Goal: Information Seeking & Learning: Learn about a topic

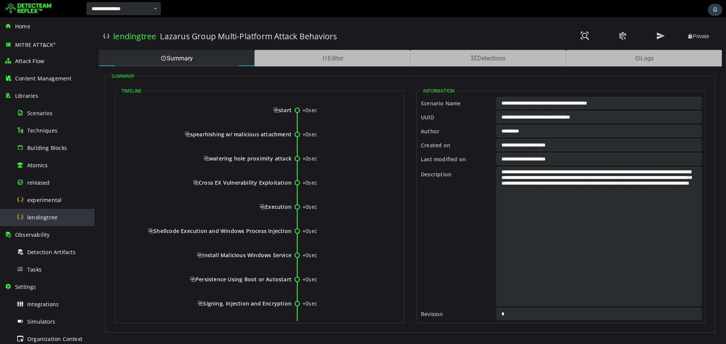
click at [24, 219] on div "lendingtree" at bounding box center [53, 217] width 73 height 17
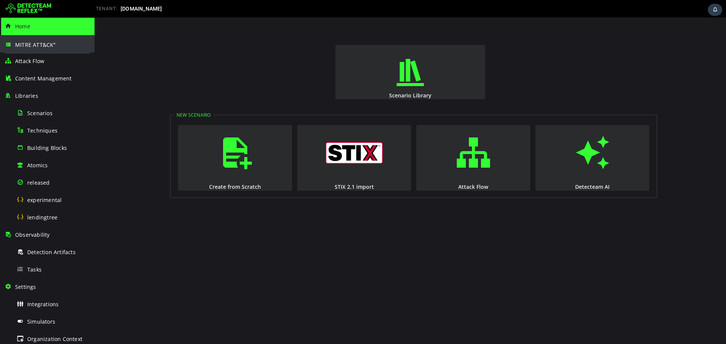
click at [51, 45] on span "MITRE ATT&CK ®" at bounding box center [35, 44] width 41 height 7
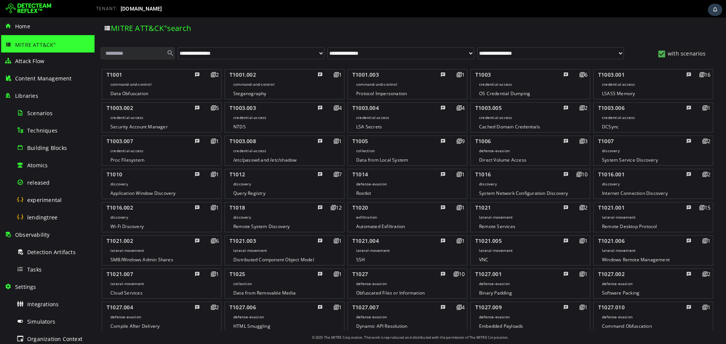
click at [149, 53] on input "text" at bounding box center [138, 53] width 74 height 12
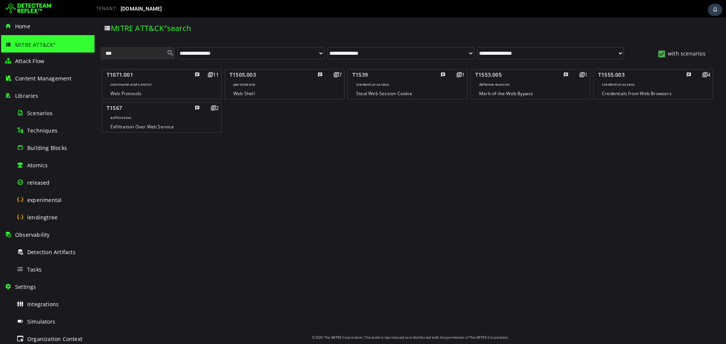
type input "***"
click at [217, 79] on middle "credential-access" at bounding box center [162, 83] width 110 height 9
click at [217, 87] on middle "credential-access" at bounding box center [162, 83] width 110 height 9
click at [217, 79] on middle "credential-access" at bounding box center [162, 83] width 110 height 9
click at [402, 73] on div "T1539" at bounding box center [396, 74] width 88 height 9
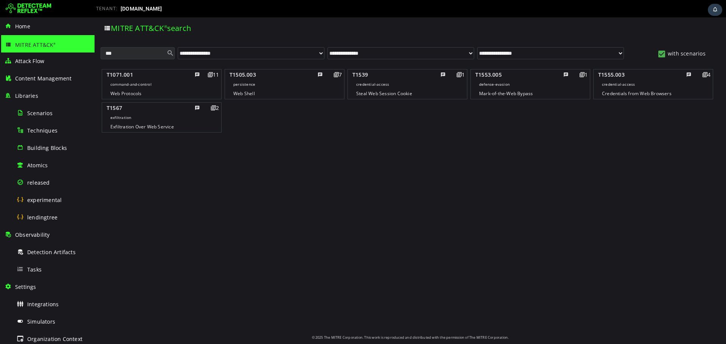
click at [456, 74] on div "1" at bounding box center [455, 74] width 19 height 9
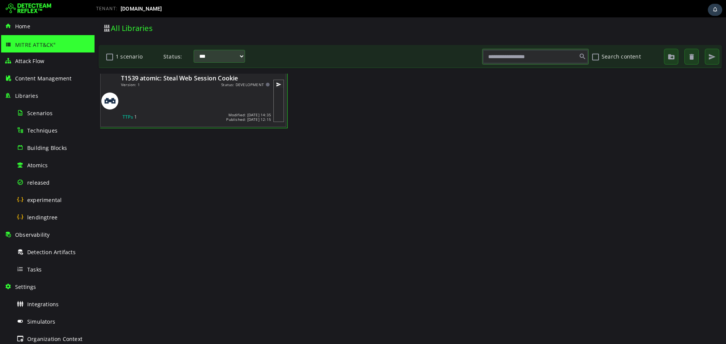
click at [199, 93] on div at bounding box center [195, 100] width 149 height 19
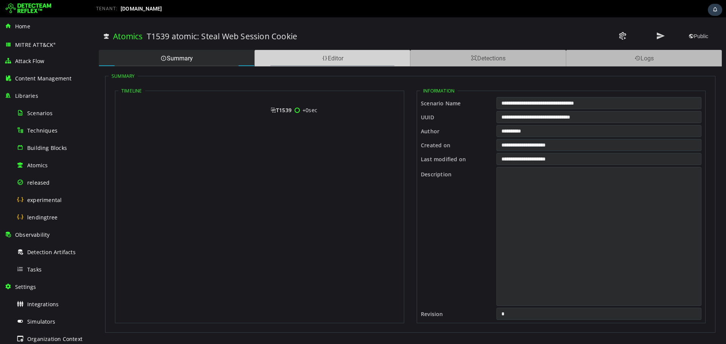
click at [318, 56] on div "Editor" at bounding box center [332, 58] width 156 height 17
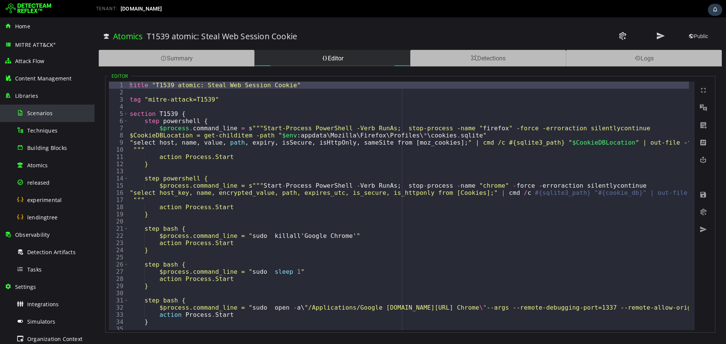
click at [55, 113] on div "Scenarios" at bounding box center [53, 113] width 73 height 17
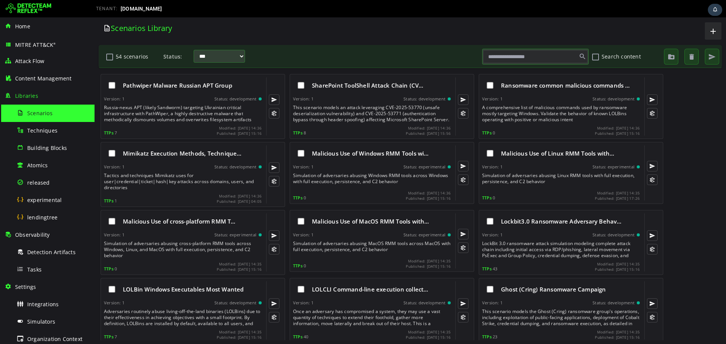
click at [510, 58] on input "text" at bounding box center [535, 56] width 104 height 13
type input "***"
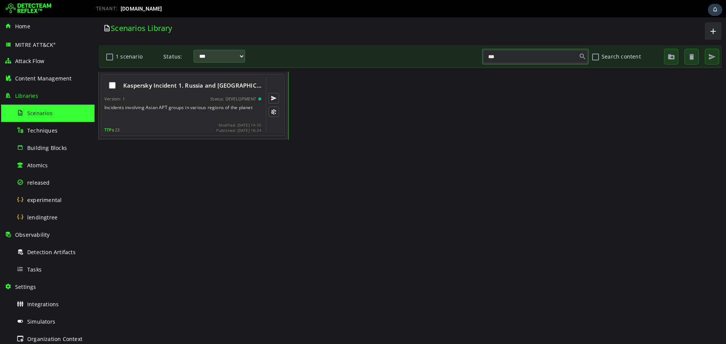
click at [176, 96] on div "Kaspersky Incident 1. Russia and Bela… Version: 1 Status: DEVELOPMENT Incidents…" at bounding box center [182, 105] width 157 height 55
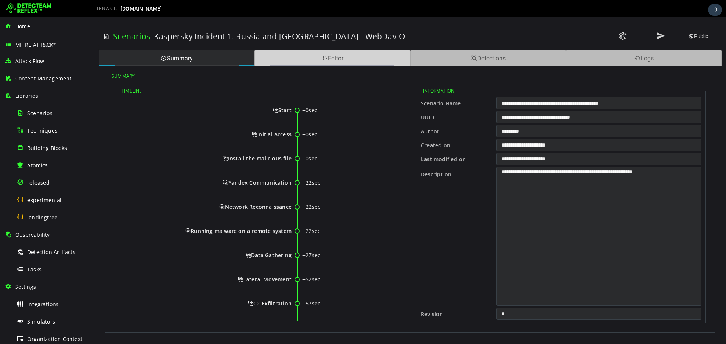
click at [316, 61] on div "Editor" at bounding box center [332, 58] width 156 height 17
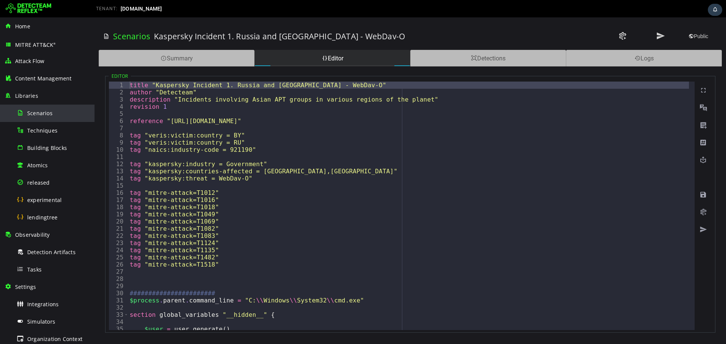
click at [48, 110] on span "Scenarios" at bounding box center [39, 113] width 25 height 7
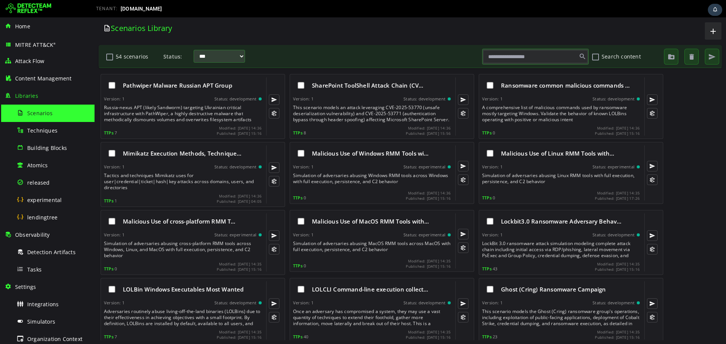
click at [530, 55] on input "text" at bounding box center [535, 56] width 104 height 13
type input "***"
type input "**"
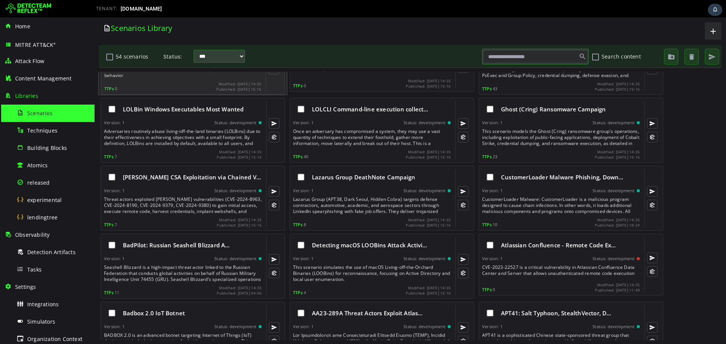
scroll to position [202, 0]
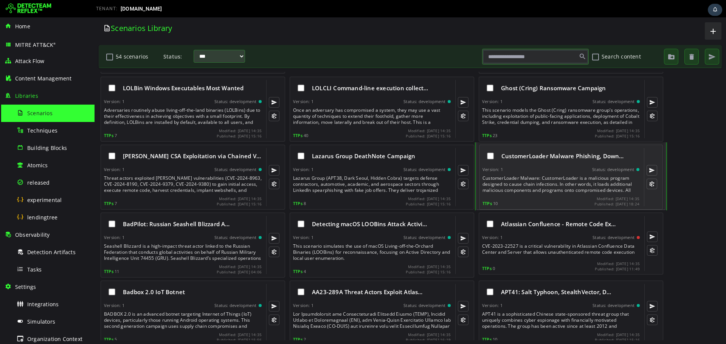
click at [557, 186] on div "CustomerLoader Malware: CustomerLoader is a malicious program designed to cause…" at bounding box center [561, 184] width 158 height 18
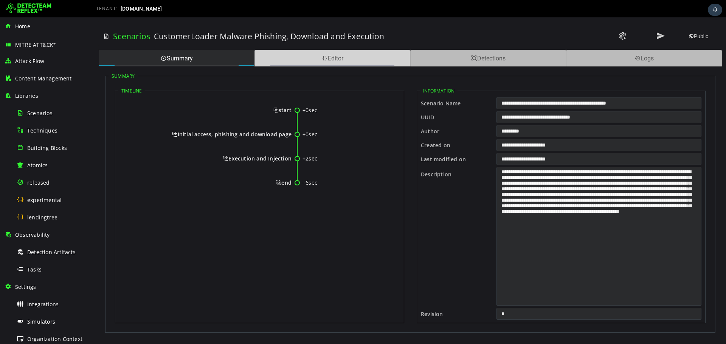
click at [326, 55] on span at bounding box center [325, 58] width 6 height 7
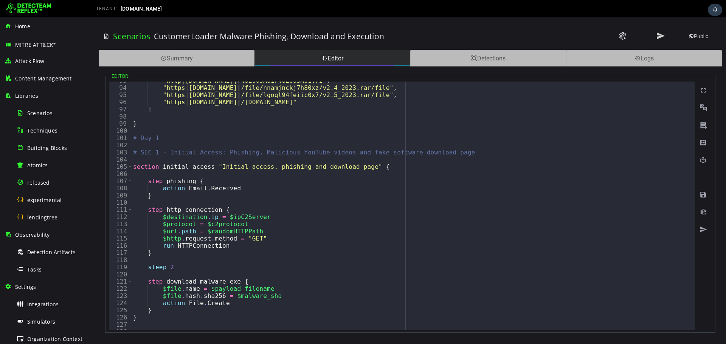
scroll to position [544, 0]
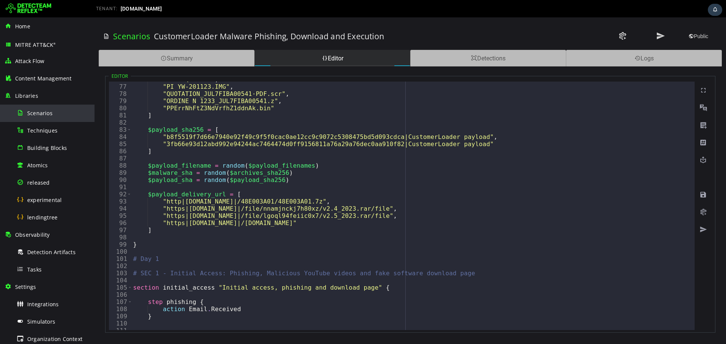
drag, startPoint x: 26, startPoint y: 116, endPoint x: 22, endPoint y: 134, distance: 18.8
click at [26, 116] on div "Scenarios" at bounding box center [53, 113] width 73 height 17
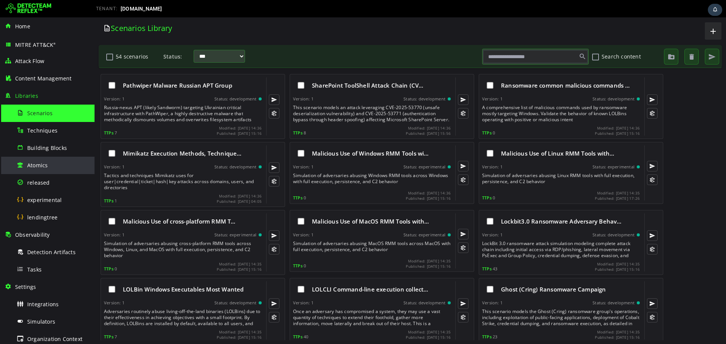
click at [54, 166] on div "Atomics" at bounding box center [53, 165] width 73 height 17
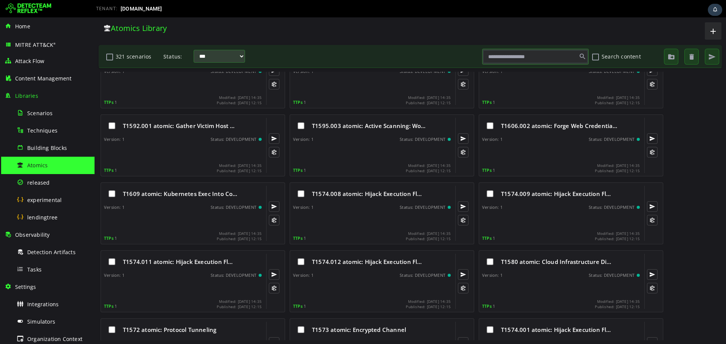
scroll to position [302, 0]
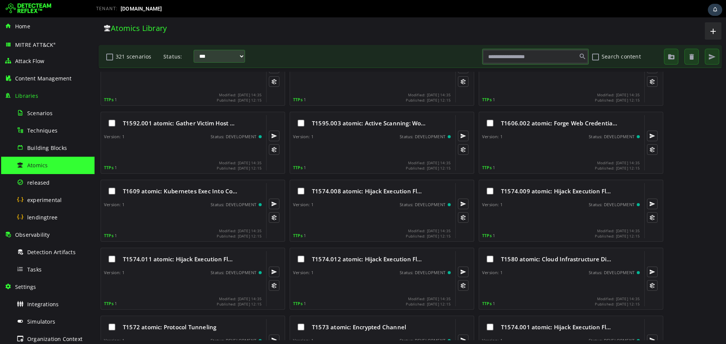
click at [510, 59] on input "text" at bounding box center [535, 56] width 104 height 13
type input "***"
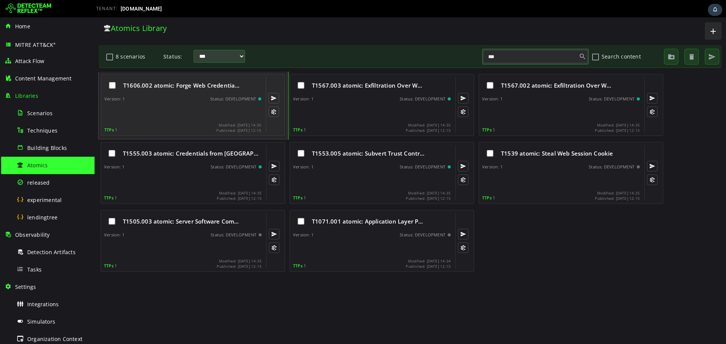
click at [183, 100] on div "Version: 1 Status: DEVELOPMENT" at bounding box center [182, 98] width 157 height 5
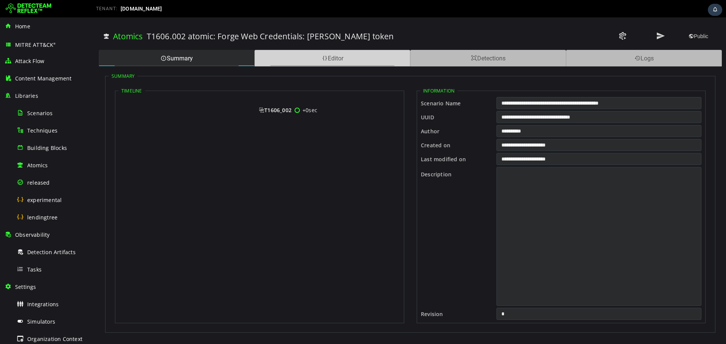
click at [347, 56] on div "Editor" at bounding box center [332, 58] width 156 height 17
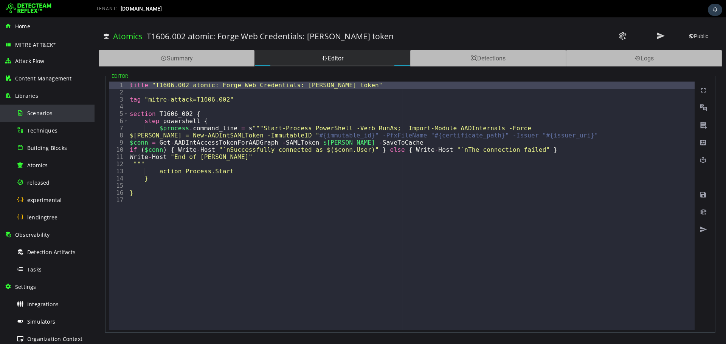
click at [40, 119] on div "Scenarios" at bounding box center [53, 113] width 73 height 17
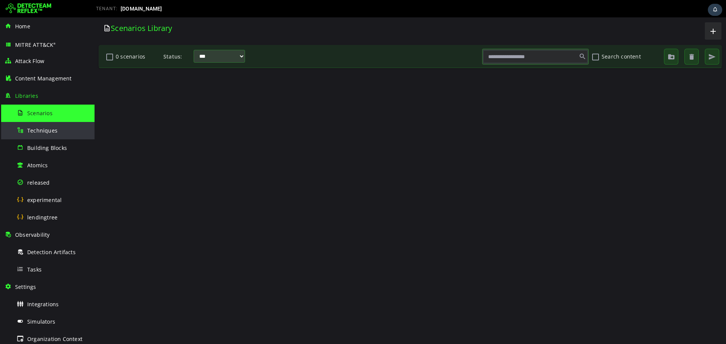
click at [39, 130] on span "Techniques" at bounding box center [42, 130] width 30 height 7
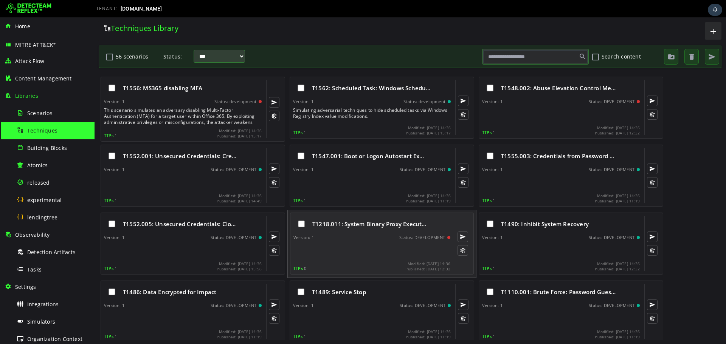
scroll to position [302, 0]
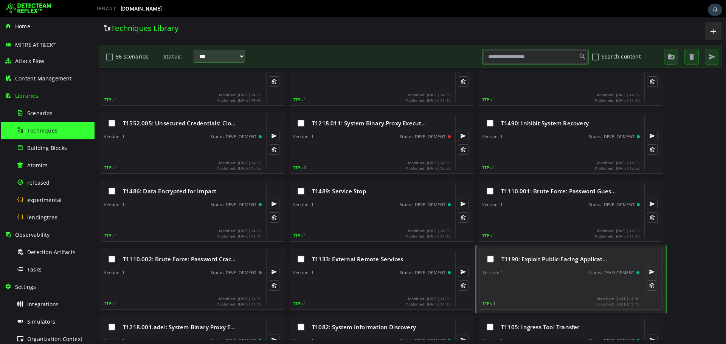
click at [535, 261] on span "T1190: Exploit Public-Facing Applicat…" at bounding box center [554, 260] width 106 height 8
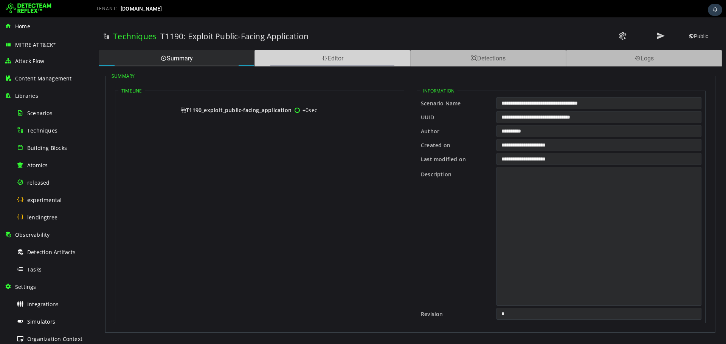
click at [312, 56] on div "Editor" at bounding box center [332, 58] width 156 height 17
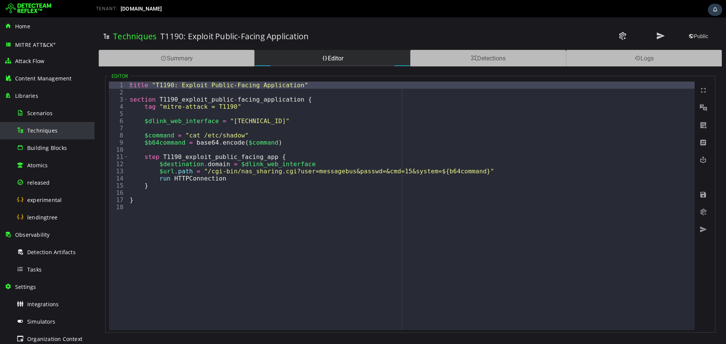
click at [74, 126] on div "Techniques" at bounding box center [53, 130] width 73 height 17
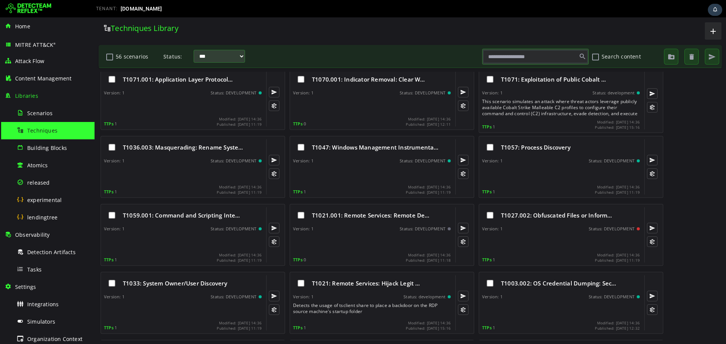
scroll to position [722, 0]
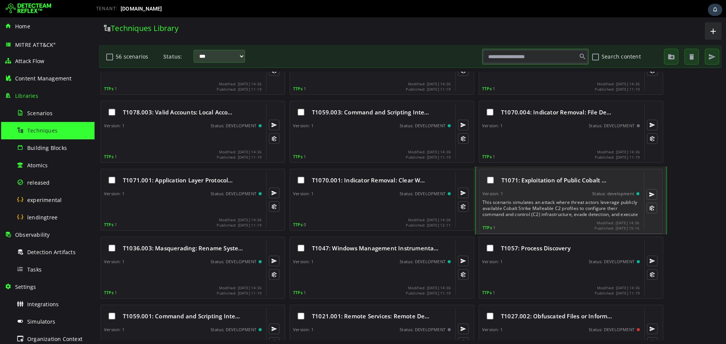
click at [551, 191] on div "T1071: Exploitation of Public Cobalt … Version: 1 Status: development This scen…" at bounding box center [560, 201] width 157 height 58
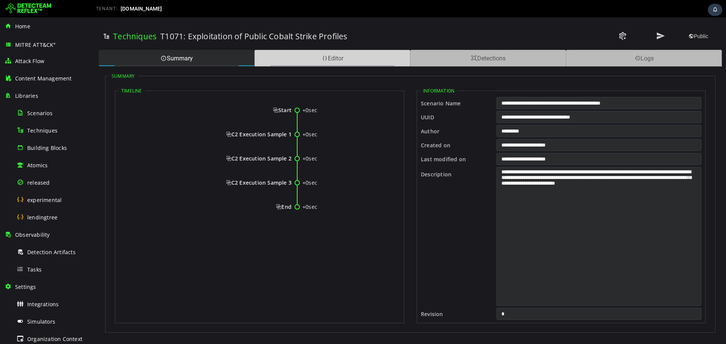
click at [325, 63] on div "Editor" at bounding box center [332, 58] width 156 height 17
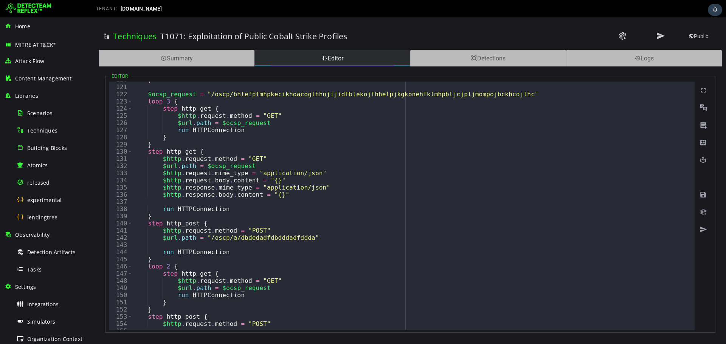
scroll to position [921, 0]
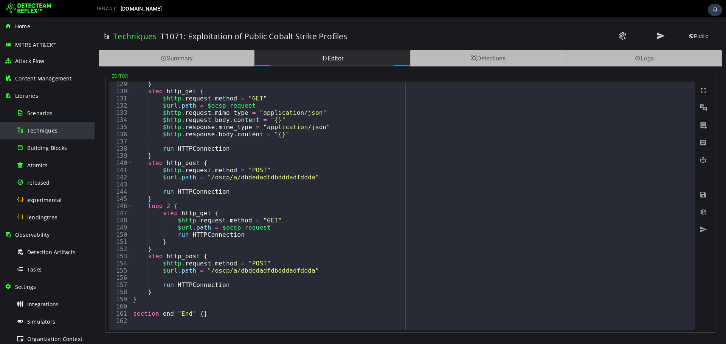
click at [45, 131] on span "Techniques" at bounding box center [42, 130] width 30 height 7
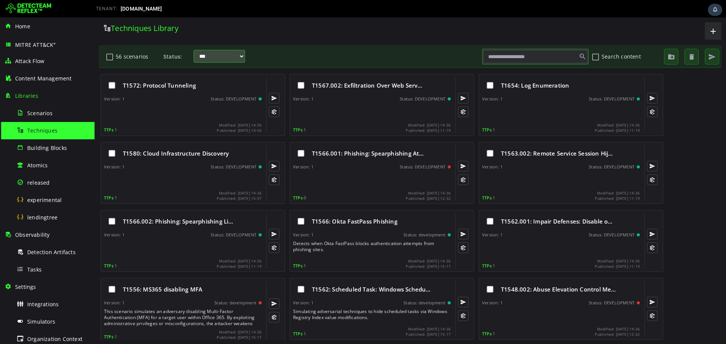
click at [222, 54] on select "**********" at bounding box center [219, 56] width 51 height 13
click at [306, 54] on div at bounding box center [363, 56] width 233 height 15
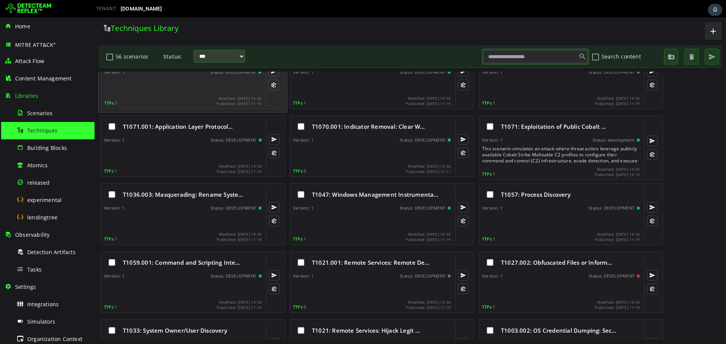
scroll to position [722, 0]
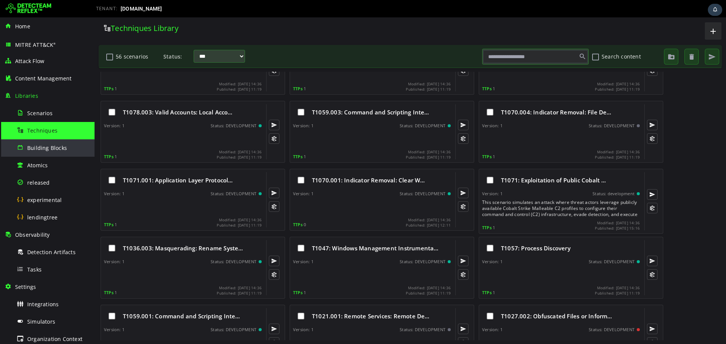
click at [62, 149] on span "Building Blocks" at bounding box center [47, 147] width 40 height 7
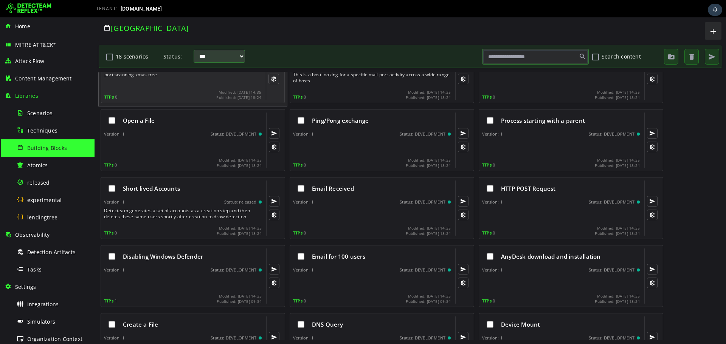
scroll to position [140, 0]
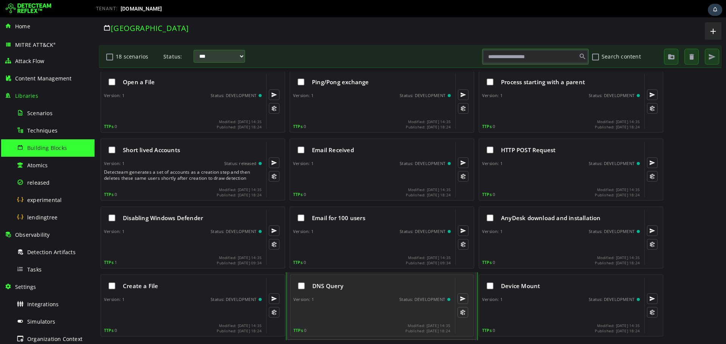
click at [366, 303] on div "DNS Query Version: 1 Status: DEVELOPMENT TTPs 0 Modified: 2025-08-12 14:35 Publ…" at bounding box center [371, 305] width 157 height 55
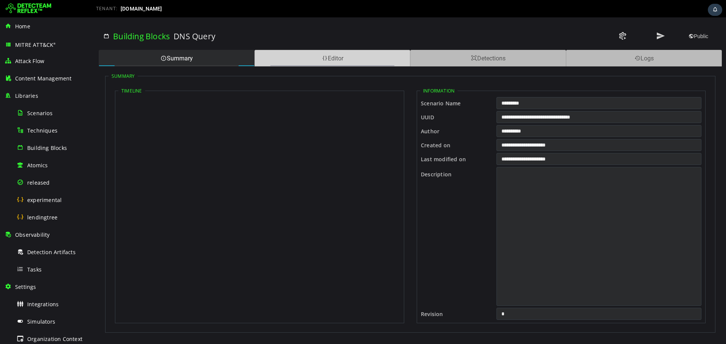
click at [326, 61] on span at bounding box center [325, 58] width 6 height 7
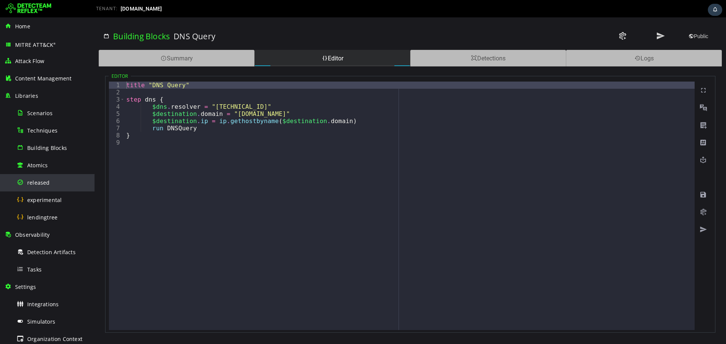
click at [61, 183] on div "released" at bounding box center [53, 182] width 73 height 17
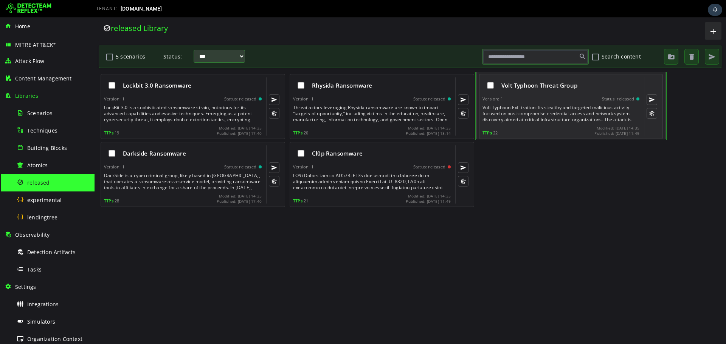
click at [551, 100] on div "Version: 1 Status: released" at bounding box center [560, 98] width 157 height 5
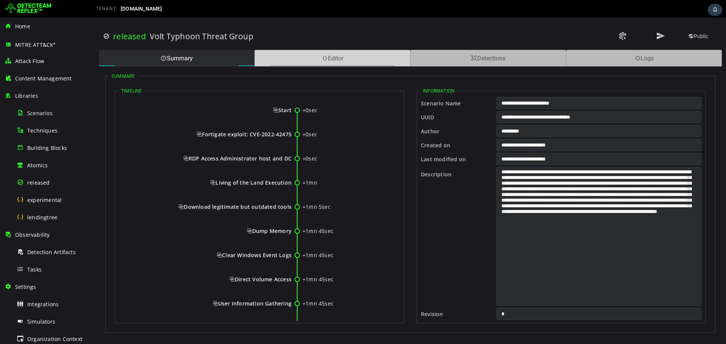
click at [342, 64] on div "Editor" at bounding box center [332, 58] width 156 height 17
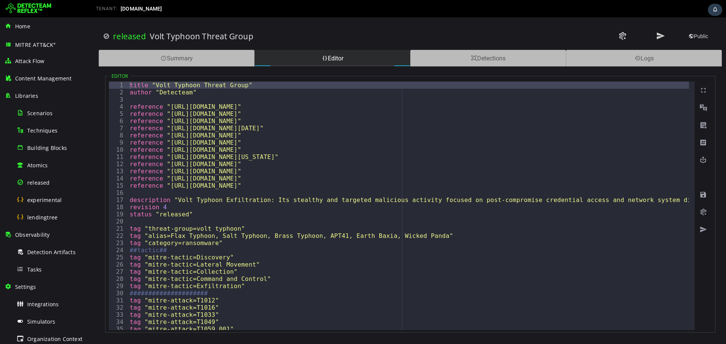
type textarea "**********"
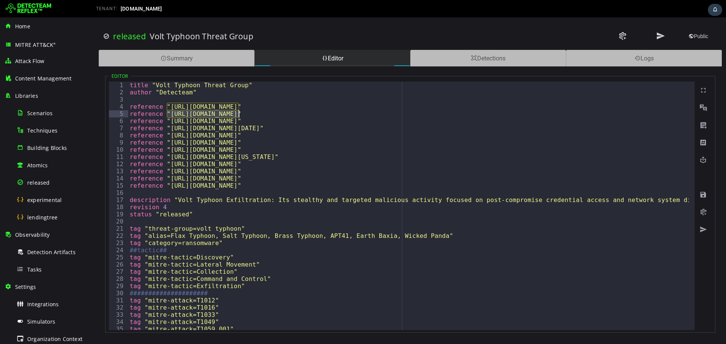
drag, startPoint x: 168, startPoint y: 115, endPoint x: 237, endPoint y: 115, distance: 69.6
click at [189, 49] on div "**********" at bounding box center [410, 180] width 631 height 327
click at [189, 54] on div "Summary" at bounding box center [177, 58] width 156 height 17
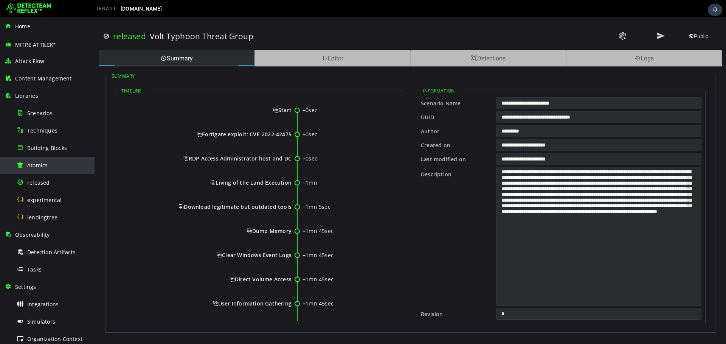
click at [58, 171] on div "Atomics" at bounding box center [53, 165] width 73 height 17
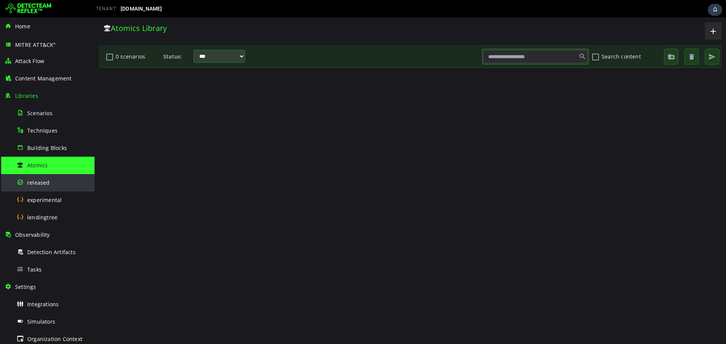
click at [58, 179] on div "released" at bounding box center [53, 182] width 73 height 17
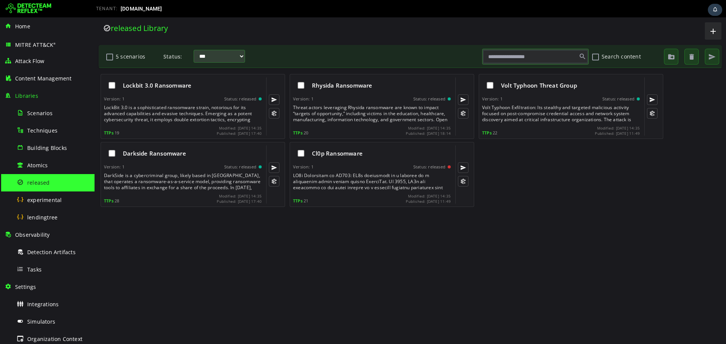
click at [562, 235] on div "Lockbit 3.0 Ransomware Version: 1 Status: released TTPs 19 Modified: 2025-08-12…" at bounding box center [410, 206] width 624 height 269
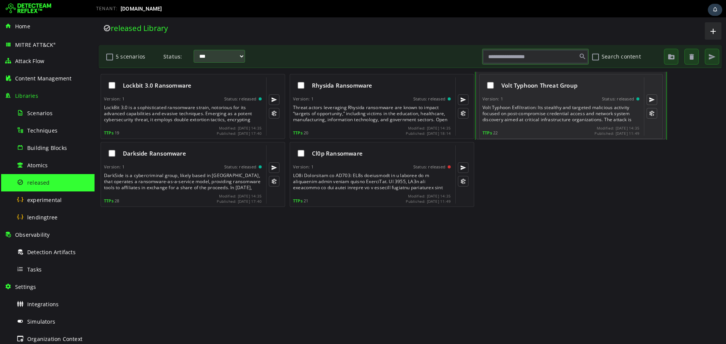
click at [552, 96] on div "Volt Typhoon Threat Group Version: 1 Status: released TTPs 22 Modified: 2025-08…" at bounding box center [560, 107] width 157 height 58
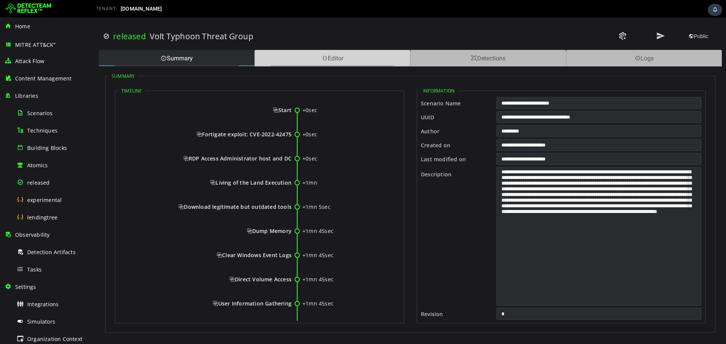
click at [337, 52] on div "Editor" at bounding box center [332, 58] width 156 height 17
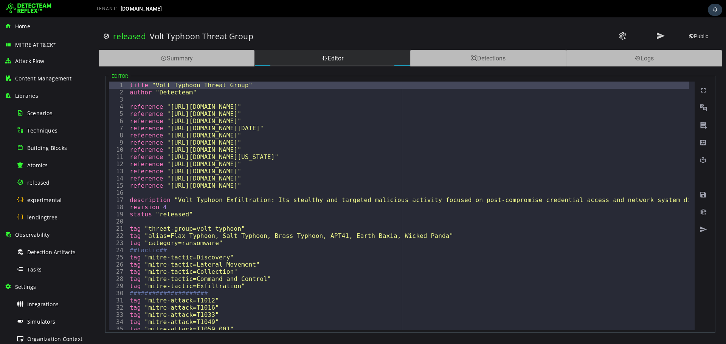
type textarea "**********"
drag, startPoint x: 237, startPoint y: 84, endPoint x: 154, endPoint y: 85, distance: 83.2
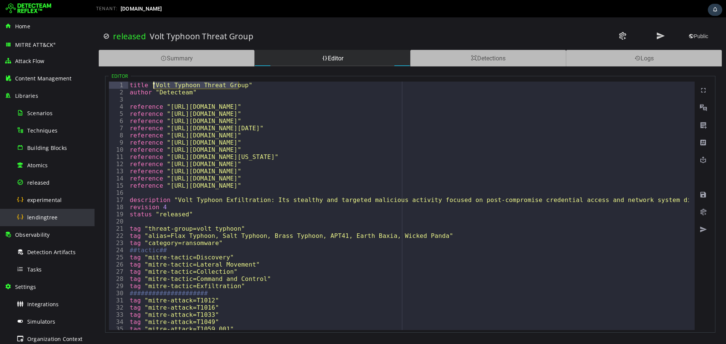
click at [56, 211] on div "lendingtree" at bounding box center [53, 217] width 73 height 17
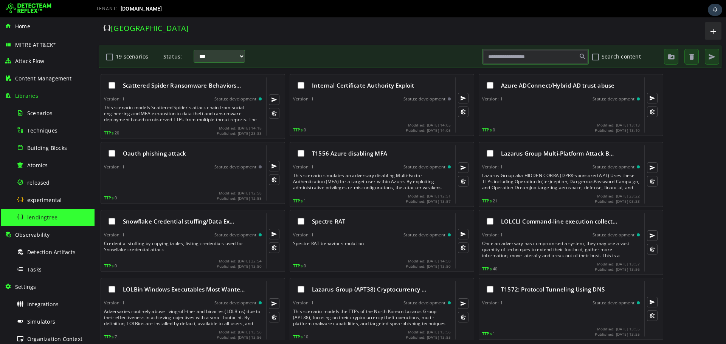
click at [539, 56] on input "text" at bounding box center [535, 56] width 104 height 13
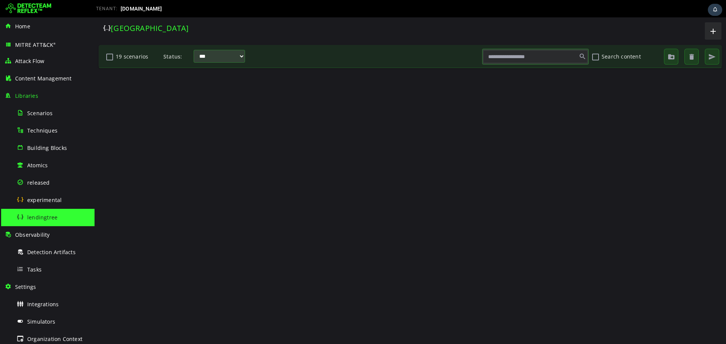
paste input "****"
type input "****"
click at [51, 214] on div "lendingtree" at bounding box center [53, 217] width 73 height 17
click at [596, 58] on button "Search content" at bounding box center [595, 56] width 9 height 13
click at [591, 50] on button "Search content" at bounding box center [595, 56] width 9 height 13
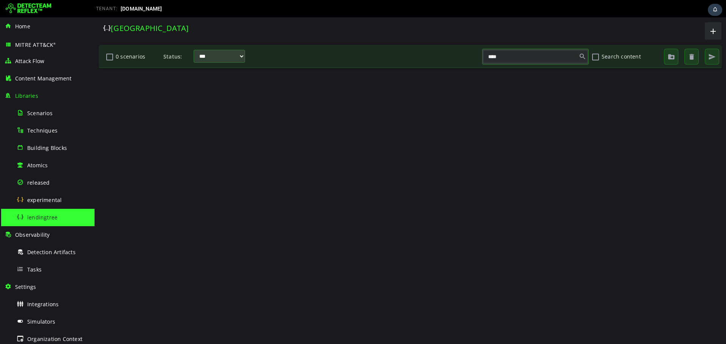
click at [596, 58] on button "Search content" at bounding box center [595, 56] width 9 height 13
click at [560, 112] on div at bounding box center [410, 206] width 624 height 269
click at [53, 198] on span "experimental" at bounding box center [44, 200] width 34 height 7
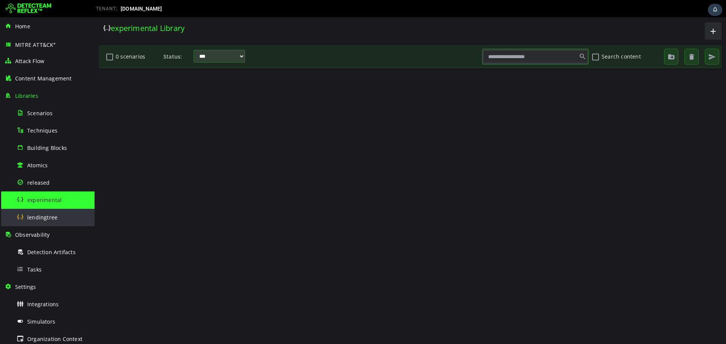
click at [54, 222] on div "lendingtree" at bounding box center [53, 217] width 73 height 17
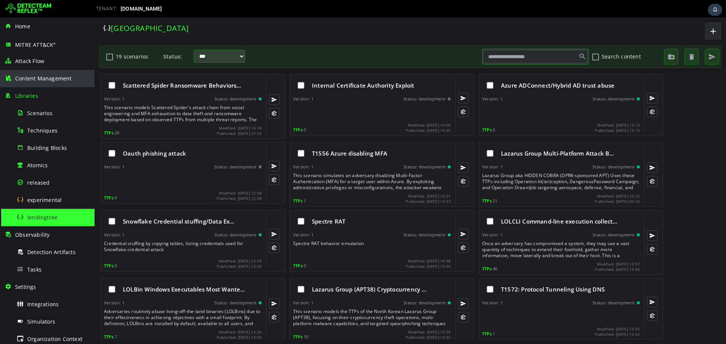
click at [57, 78] on span "Content Management" at bounding box center [43, 78] width 57 height 7
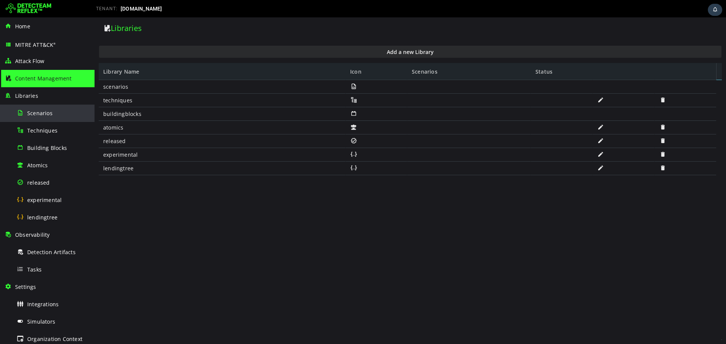
click at [56, 112] on div "Scenarios" at bounding box center [53, 113] width 73 height 17
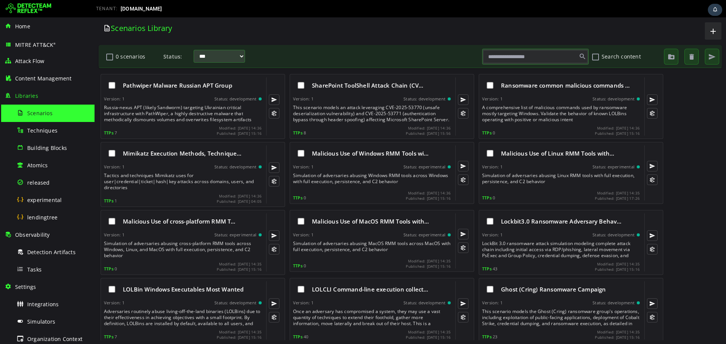
click at [510, 62] on input "text" at bounding box center [535, 56] width 104 height 13
paste input "****"
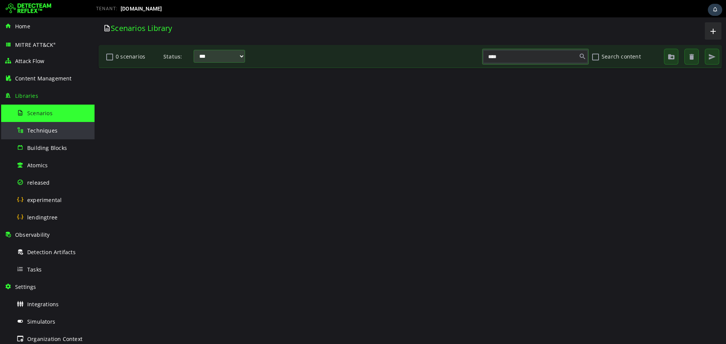
click at [74, 125] on div "Techniques" at bounding box center [53, 130] width 73 height 17
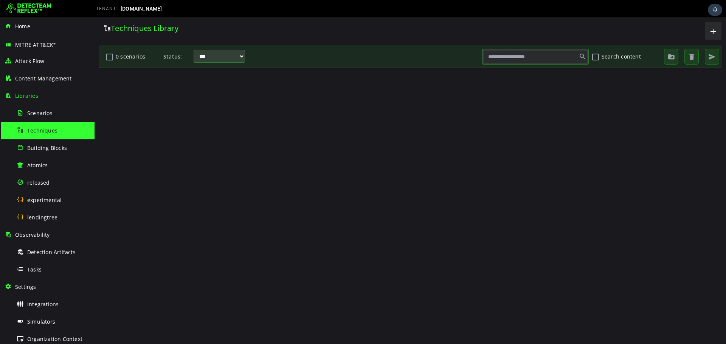
click at [515, 58] on input "text" at bounding box center [535, 56] width 104 height 13
paste input "****"
click at [61, 143] on div "Building Blocks" at bounding box center [53, 148] width 73 height 17
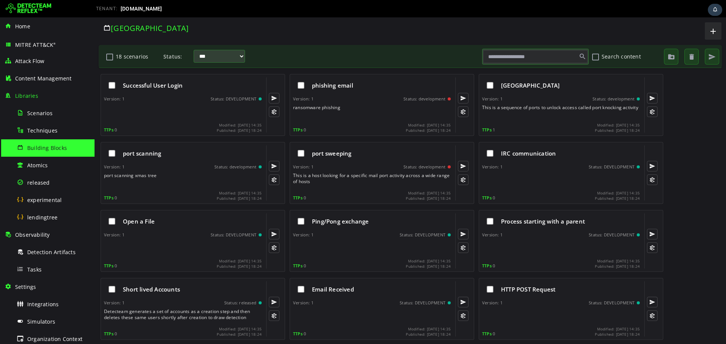
click at [548, 54] on input "text" at bounding box center [535, 56] width 104 height 13
paste input "****"
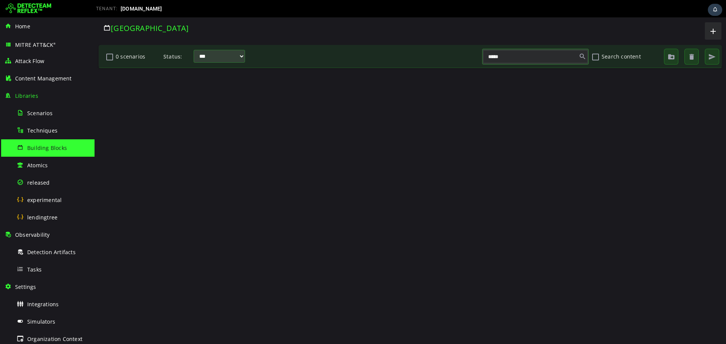
click at [507, 60] on input "****" at bounding box center [535, 56] width 104 height 13
paste input "*******"
paste input "text"
click at [50, 119] on div "Scenarios" at bounding box center [53, 113] width 73 height 17
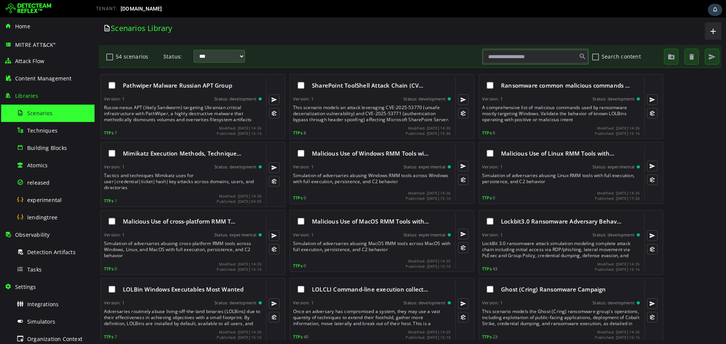
click at [534, 57] on input "text" at bounding box center [535, 56] width 104 height 13
paste input "*******"
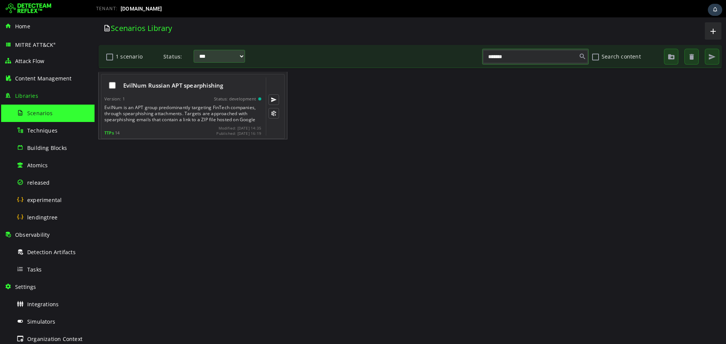
type input "*******"
click at [181, 88] on span "EvilNum Russian APT spearphishing" at bounding box center [173, 86] width 100 height 8
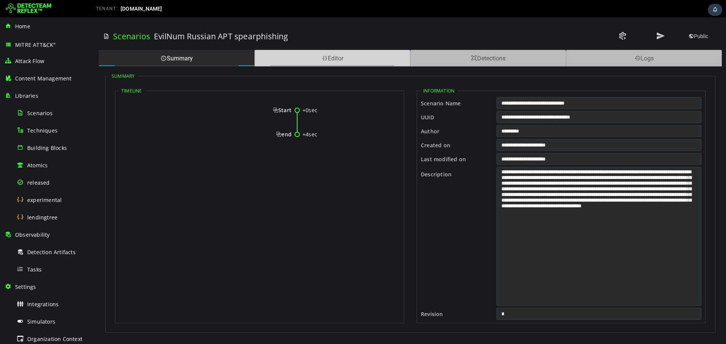
click at [317, 59] on div "Editor" at bounding box center [332, 58] width 156 height 17
